Goal: Information Seeking & Learning: Understand process/instructions

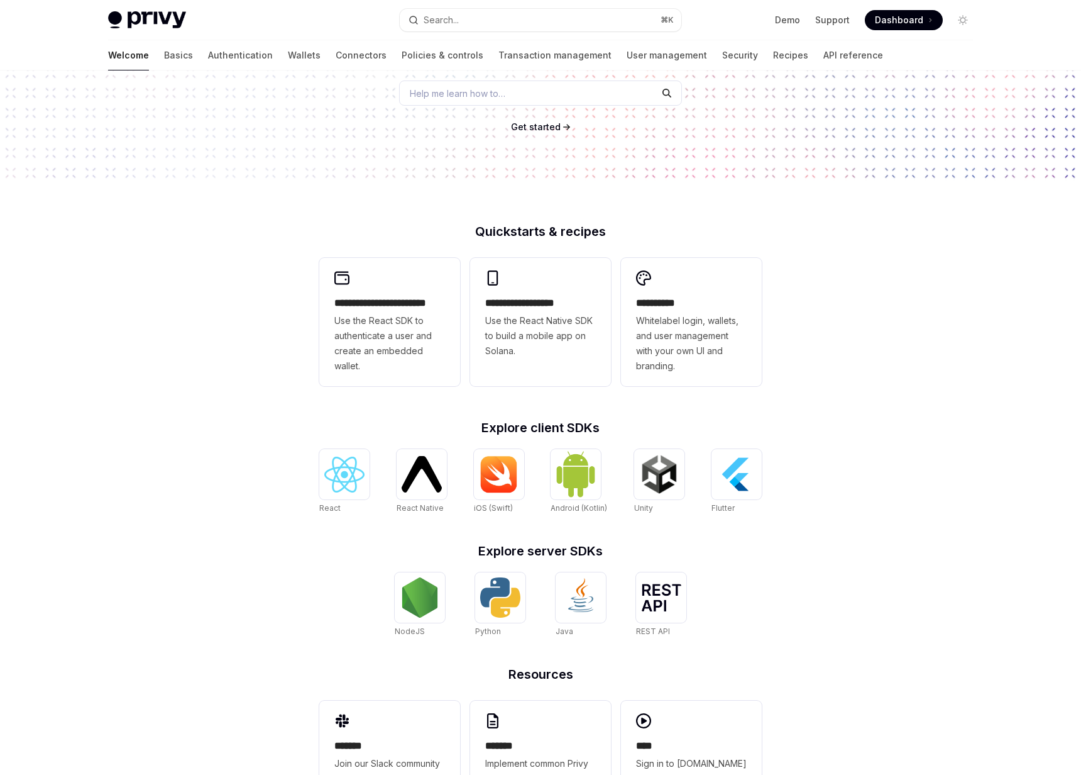
scroll to position [180, 0]
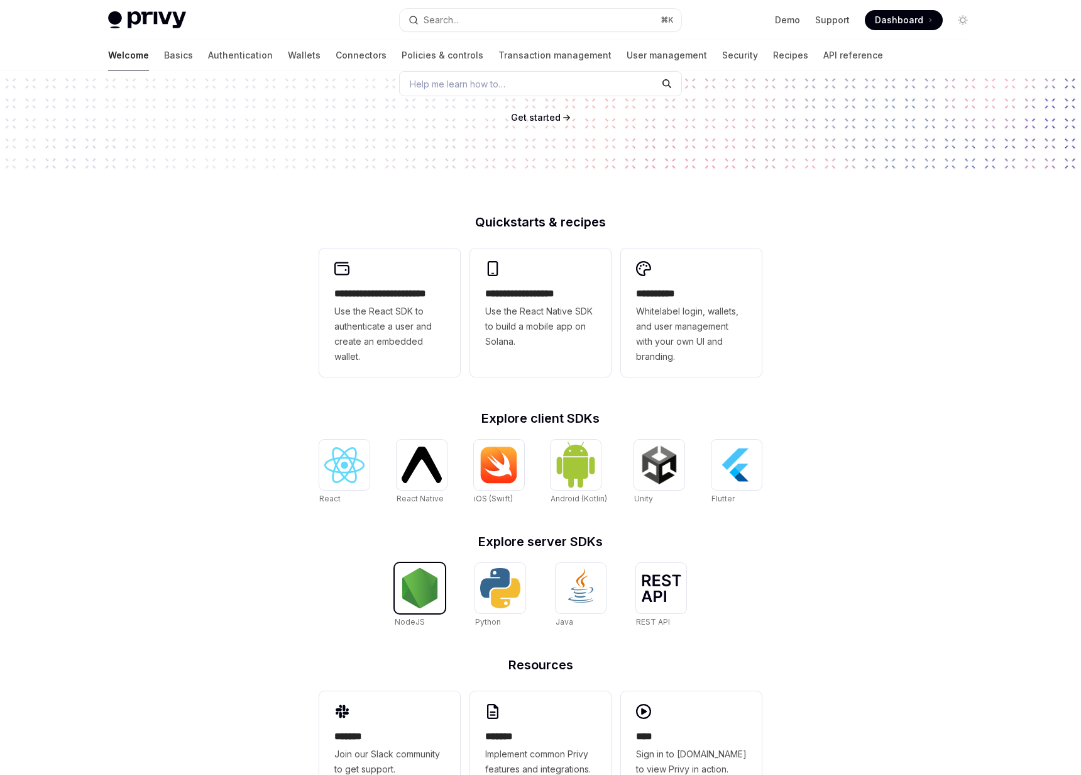
click at [433, 607] on img at bounding box center [420, 588] width 40 height 40
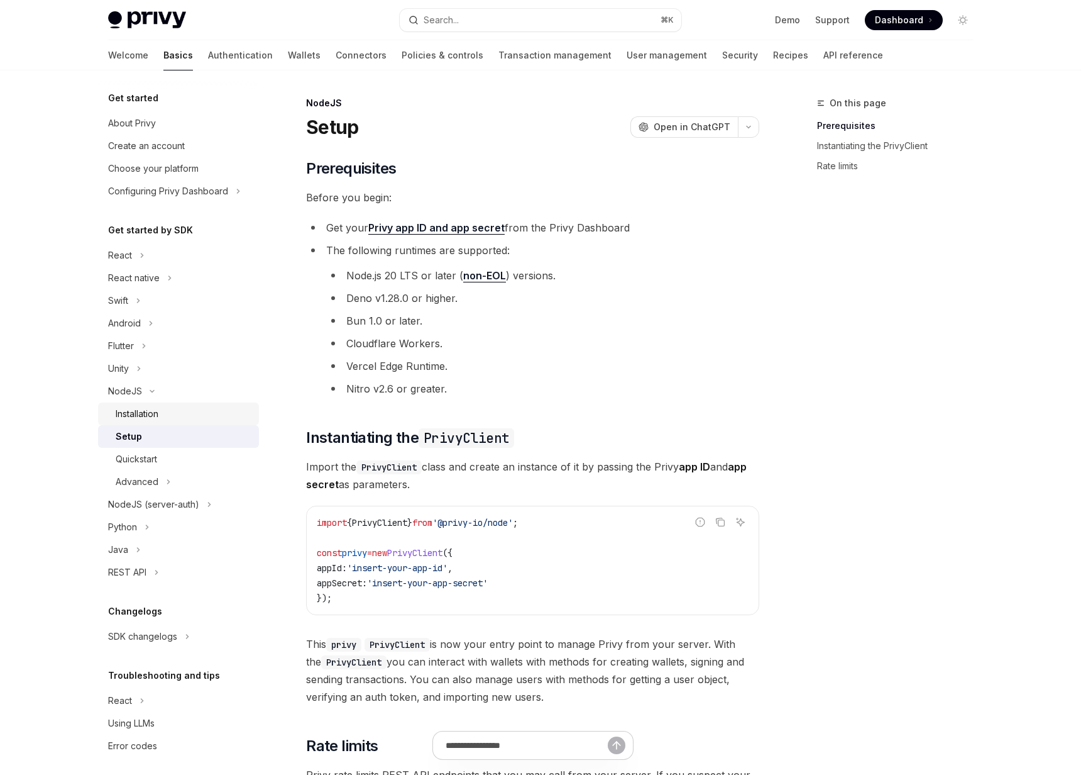
click at [130, 409] on div "Installation" at bounding box center [137, 413] width 43 height 15
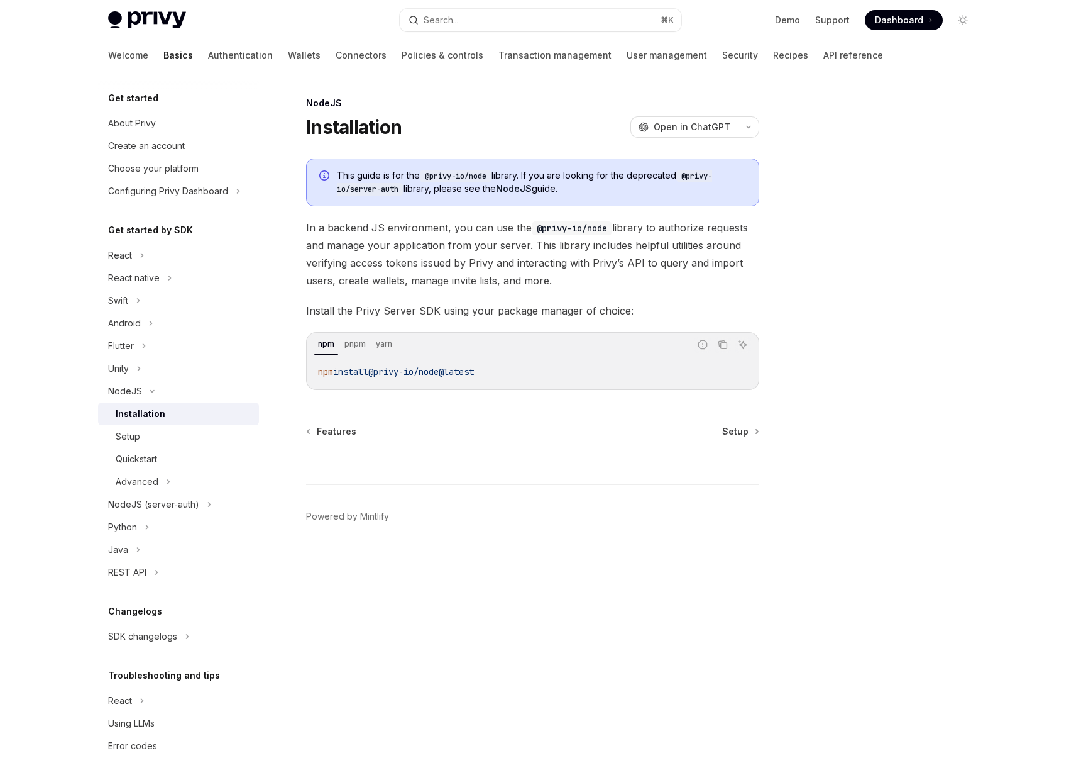
click at [525, 187] on link "NodeJS" at bounding box center [514, 188] width 36 height 11
drag, startPoint x: 428, startPoint y: 175, endPoint x: 493, endPoint y: 174, distance: 65.4
click at [492, 174] on code "@privy-io/node" at bounding box center [456, 176] width 72 height 13
copy code "@privy-io/node"
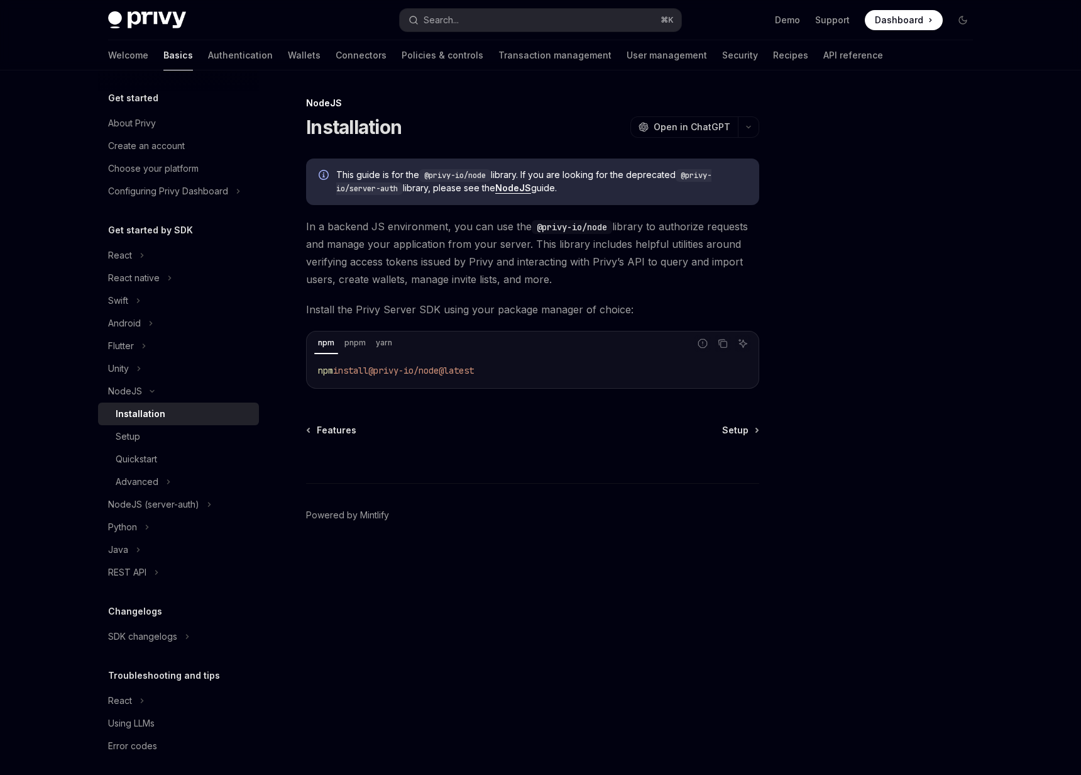
type textarea "*"
drag, startPoint x: 689, startPoint y: 176, endPoint x: 400, endPoint y: 191, distance: 289.0
click at [400, 191] on code "@privy-io/server-auth" at bounding box center [523, 182] width 375 height 26
copy code "@privy-io/server-auth"
drag, startPoint x: 600, startPoint y: 186, endPoint x: 588, endPoint y: 186, distance: 11.3
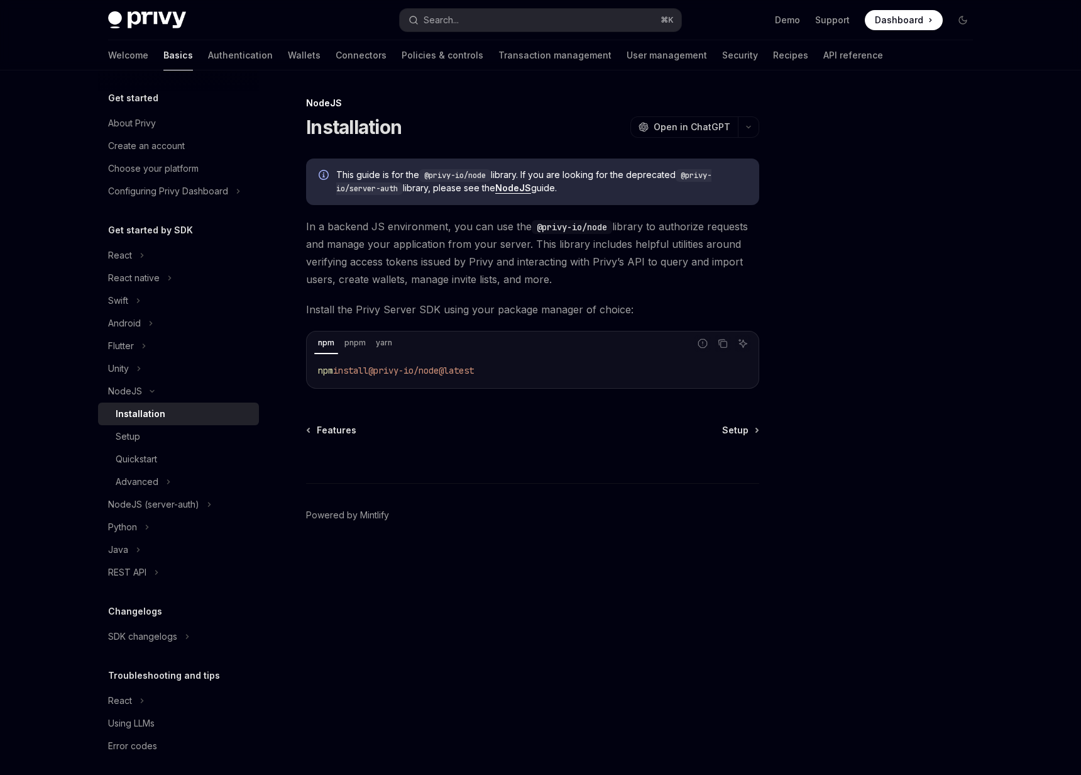
click at [600, 186] on span "This guide is for the @privy-io/node library. If you are looking for the deprec…" at bounding box center [541, 181] width 411 height 26
drag, startPoint x: 490, startPoint y: 176, endPoint x: 424, endPoint y: 179, distance: 66.1
click at [424, 179] on code "@privy-io/node" at bounding box center [455, 175] width 72 height 13
copy code "@privy-io/node"
drag, startPoint x: 636, startPoint y: 173, endPoint x: 400, endPoint y: 191, distance: 236.5
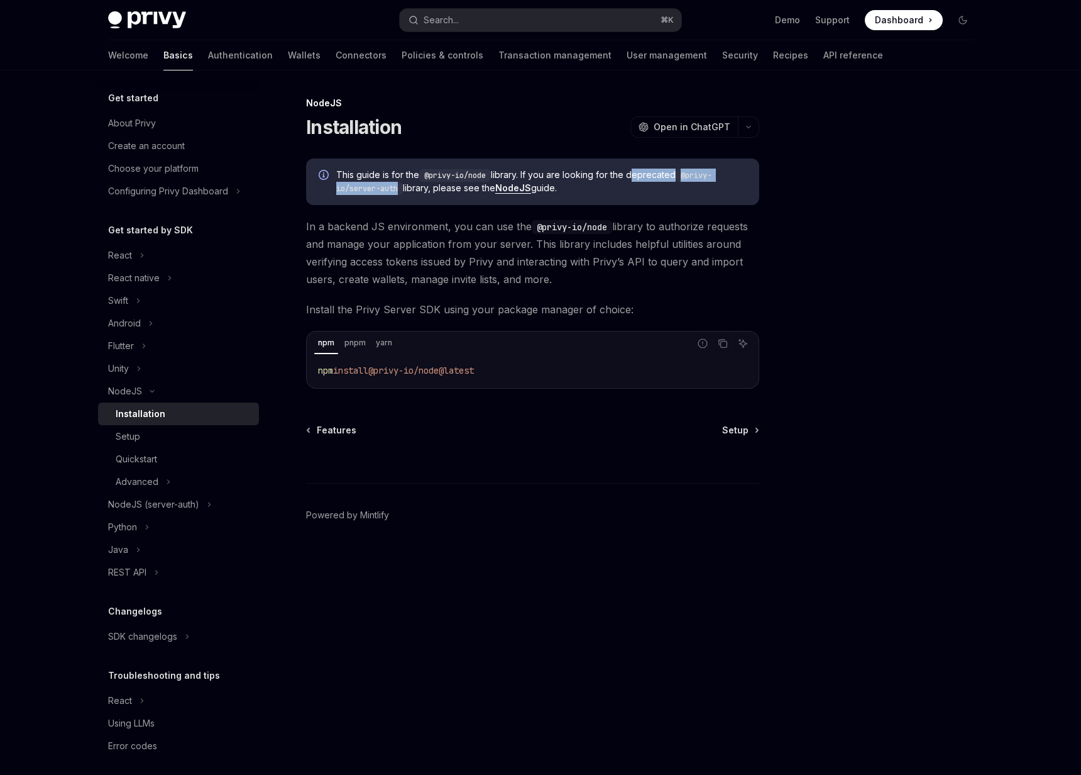
click at [400, 191] on span "This guide is for the @privy-io/node library. If you are looking for the deprec…" at bounding box center [541, 181] width 411 height 26
copy span "deprecated @privy-io/server-auth"
